Goal: Navigation & Orientation: Understand site structure

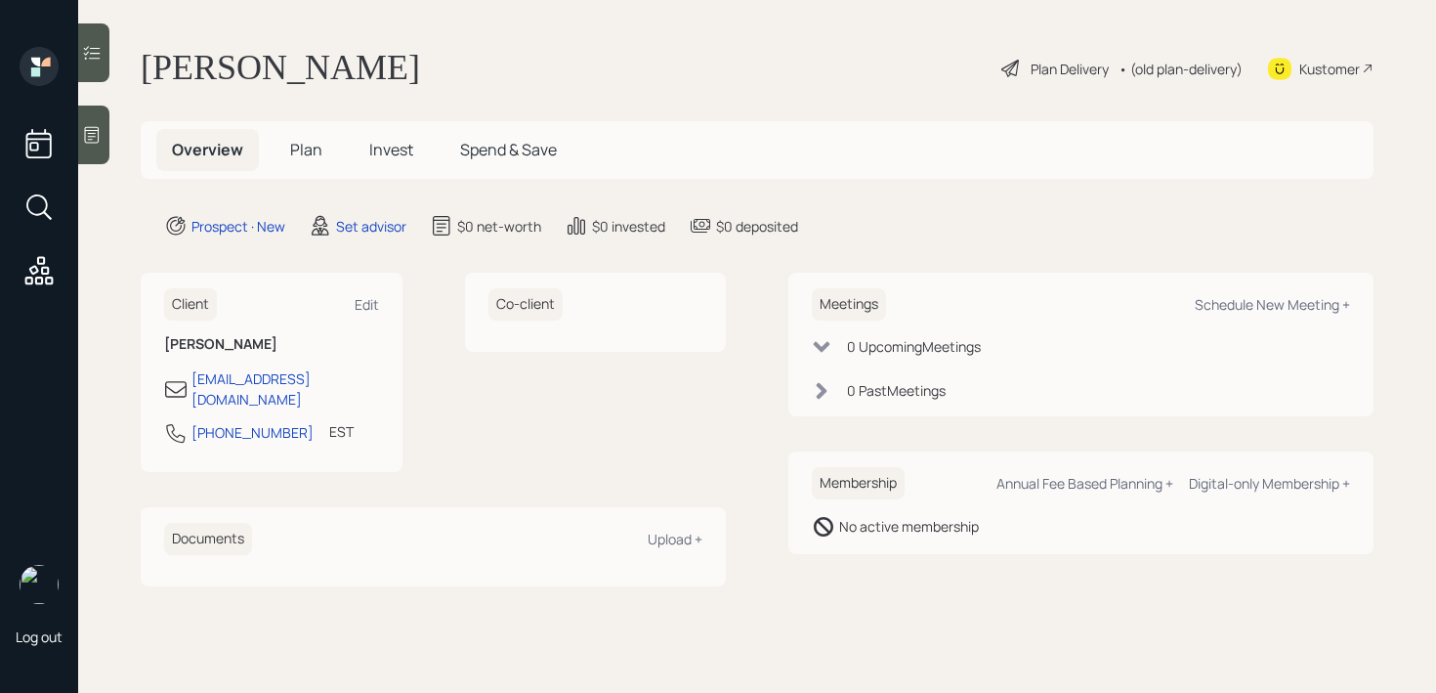
click at [103, 148] on div at bounding box center [93, 135] width 31 height 59
